Goal: Entertainment & Leisure: Consume media (video, audio)

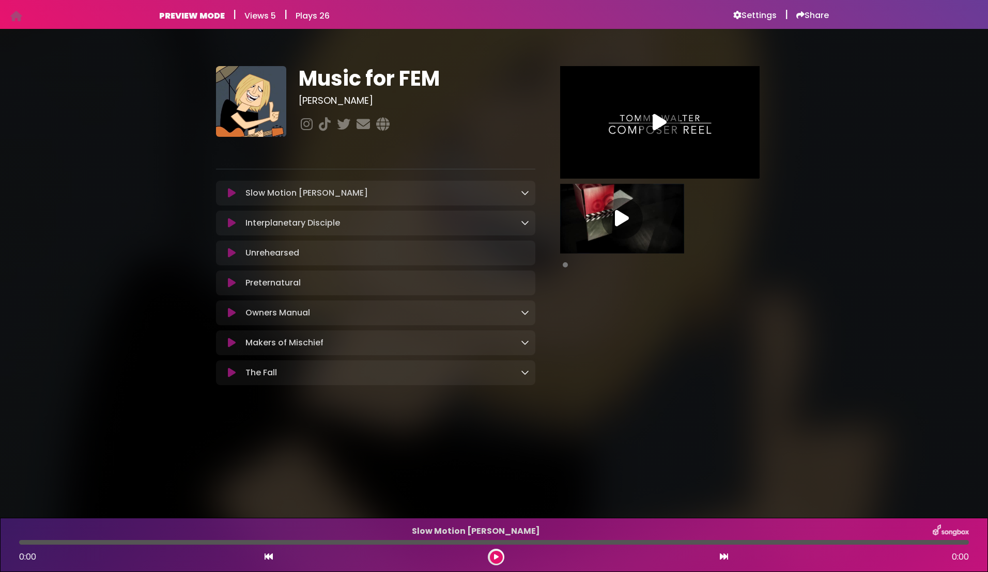
click at [230, 346] on icon at bounding box center [232, 343] width 8 height 10
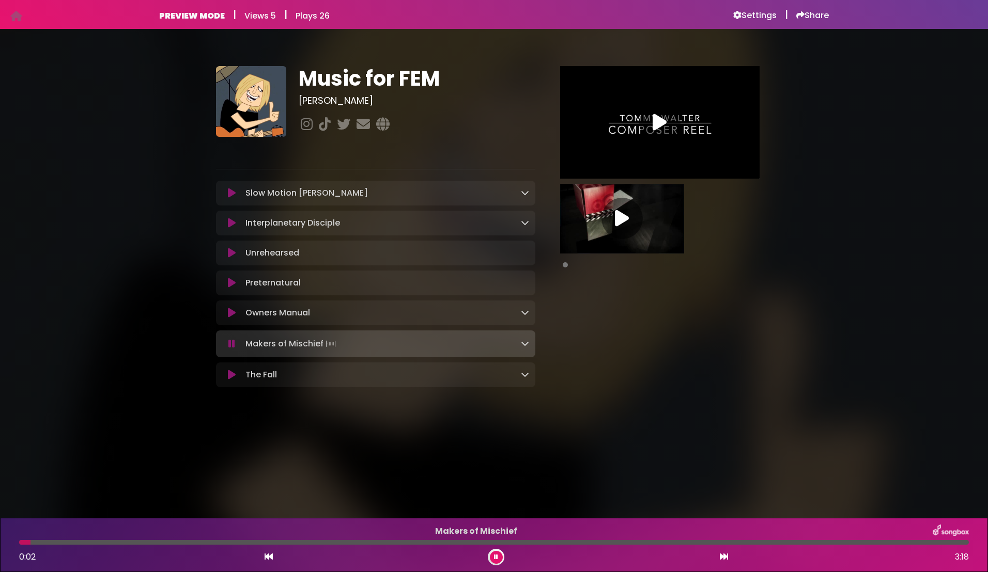
click at [263, 544] on div at bounding box center [494, 542] width 950 height 5
click at [227, 311] on button at bounding box center [231, 313] width 19 height 10
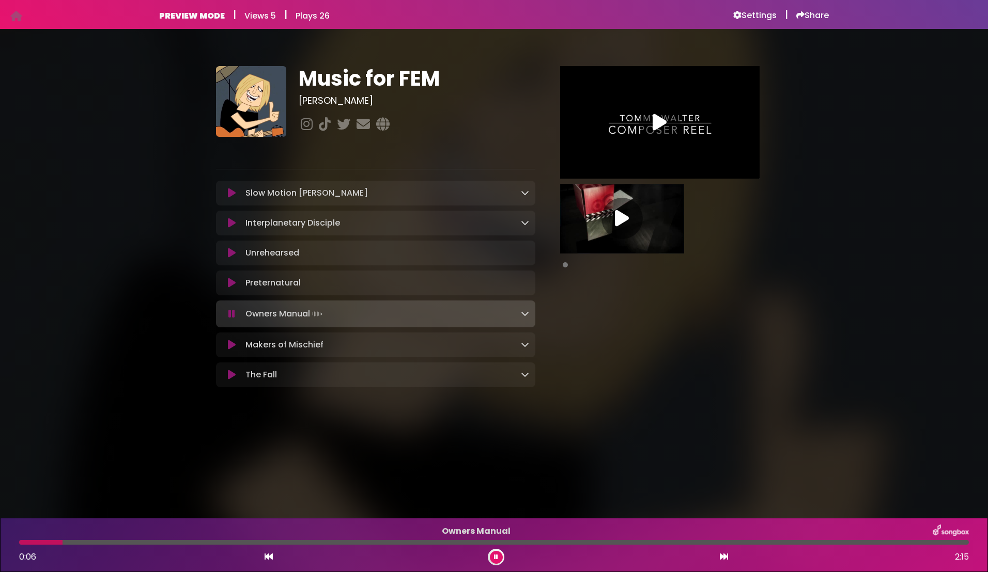
click at [185, 541] on div at bounding box center [494, 542] width 950 height 5
click at [496, 554] on icon at bounding box center [496, 557] width 4 height 6
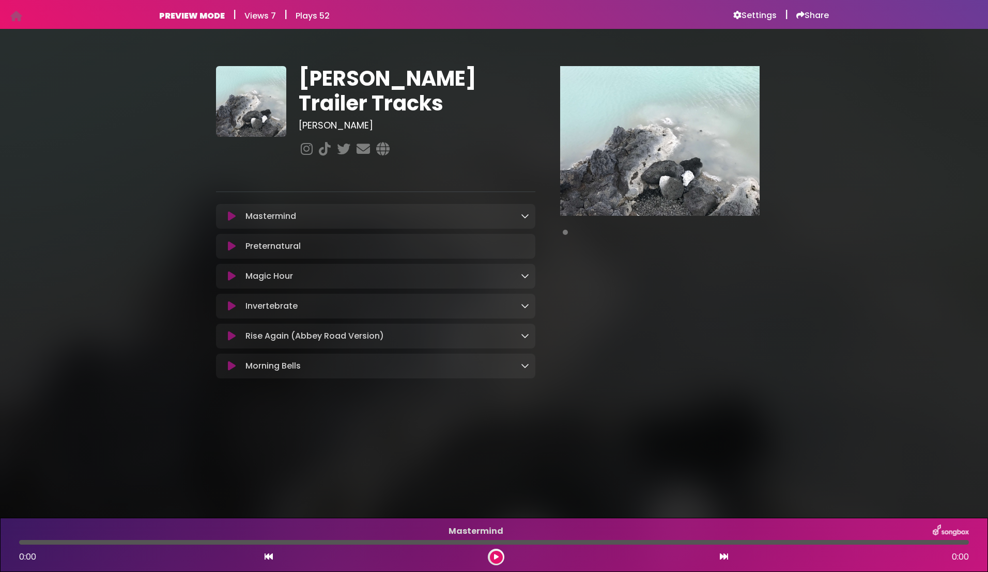
click at [229, 214] on icon at bounding box center [232, 216] width 8 height 10
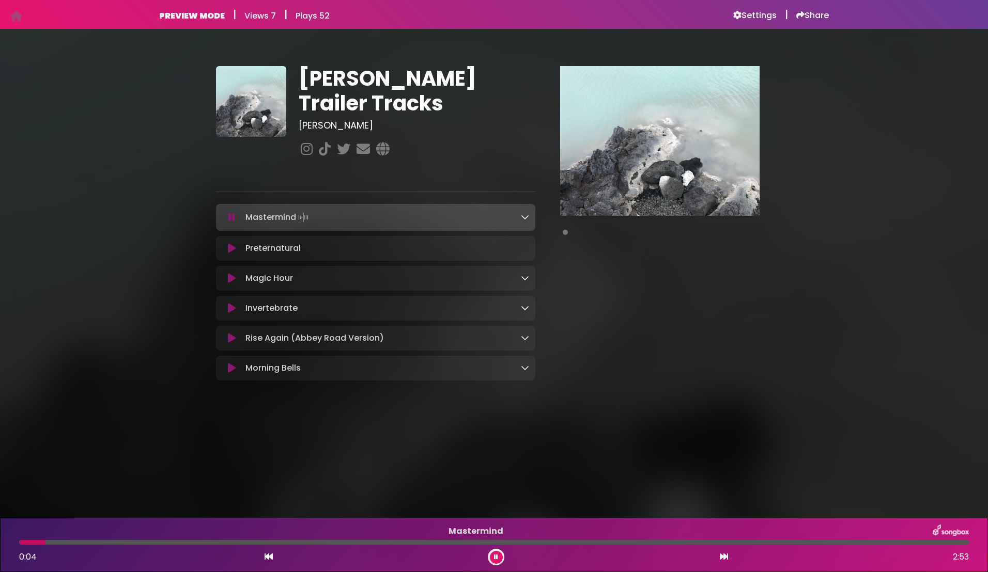
click at [285, 541] on div at bounding box center [494, 542] width 950 height 5
click at [391, 544] on div at bounding box center [494, 542] width 950 height 5
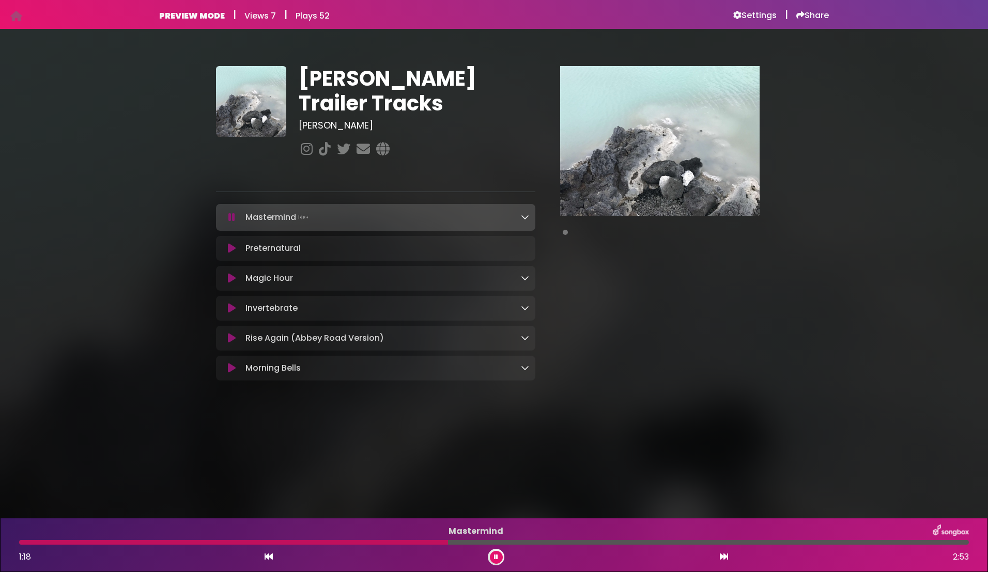
click at [493, 559] on button at bounding box center [496, 557] width 13 height 13
